Goal: Navigation & Orientation: Find specific page/section

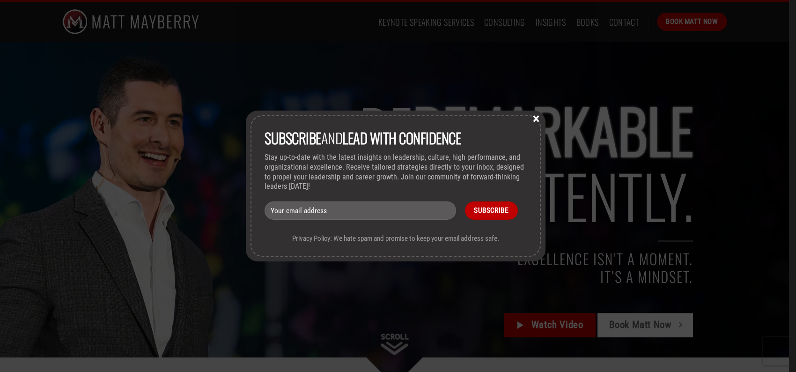
click at [537, 118] on button "×" at bounding box center [536, 118] width 14 height 8
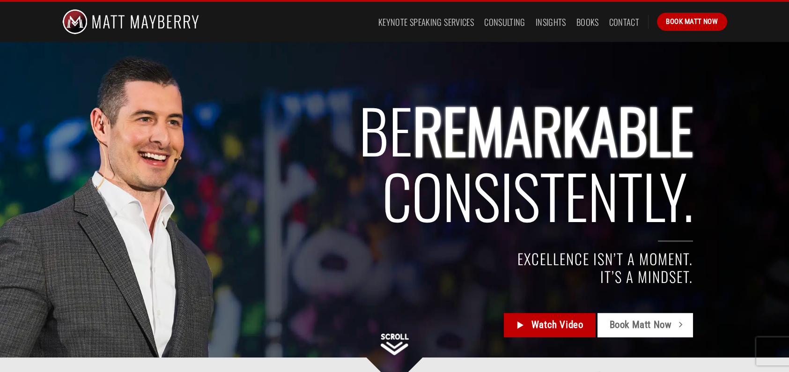
click at [396, 357] on div at bounding box center [394, 214] width 679 height 344
click at [396, 353] on img at bounding box center [395, 345] width 28 height 22
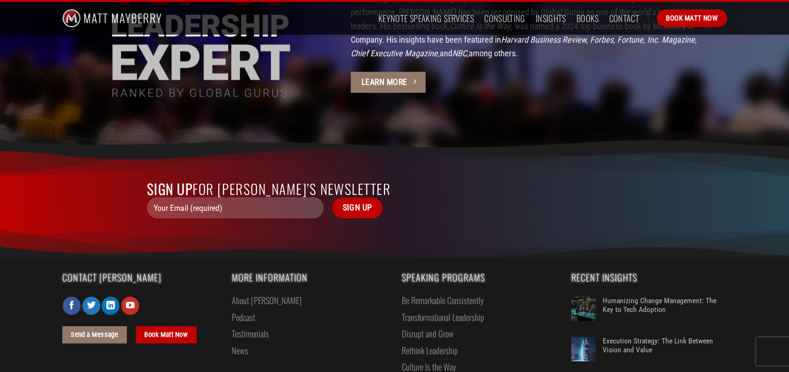
scroll to position [2577, 0]
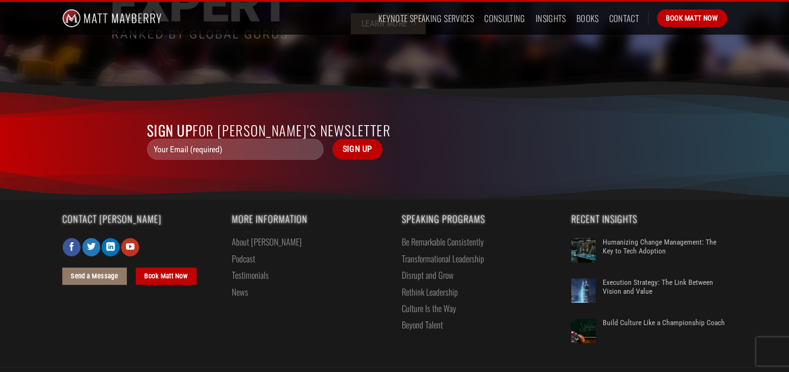
click at [243, 267] on link "Testimonials" at bounding box center [250, 275] width 37 height 16
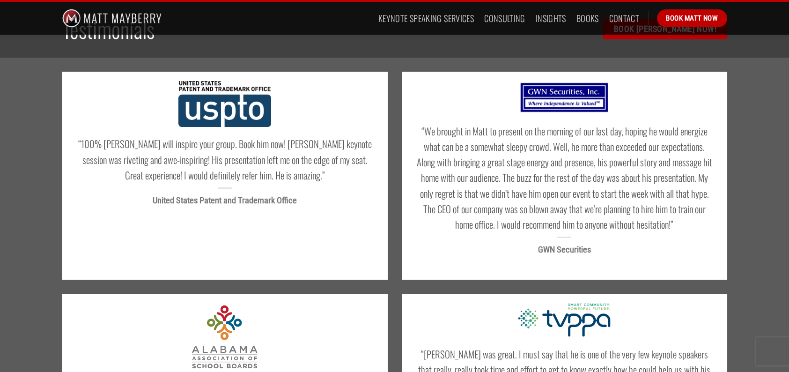
scroll to position [36, 0]
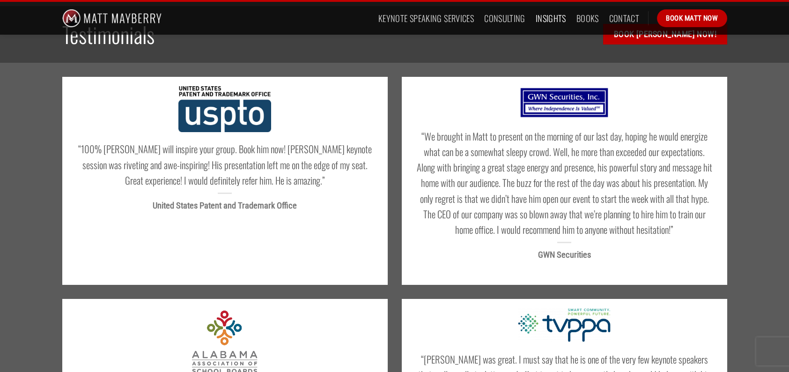
click at [557, 19] on link "Insights" at bounding box center [551, 18] width 30 height 17
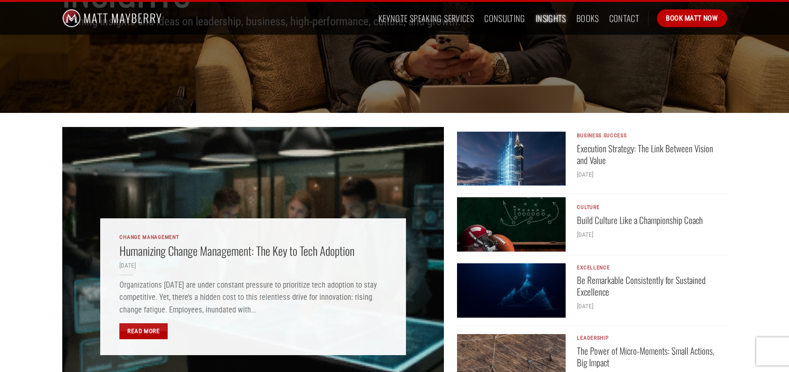
scroll to position [141, 0]
